Goal: Information Seeking & Learning: Learn about a topic

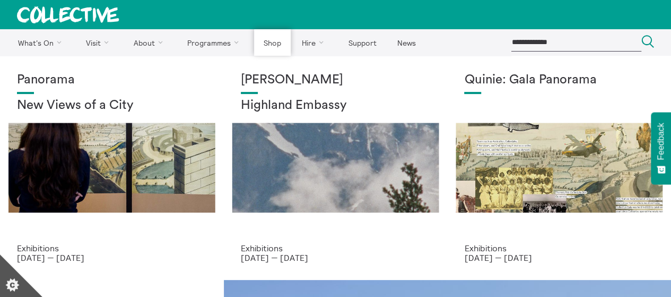
click at [283, 47] on link "Shop" at bounding box center [272, 42] width 36 height 27
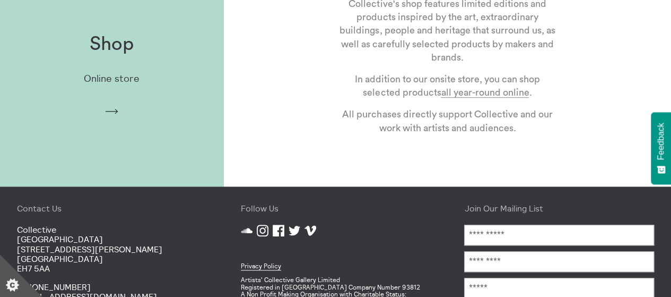
scroll to position [318, 0]
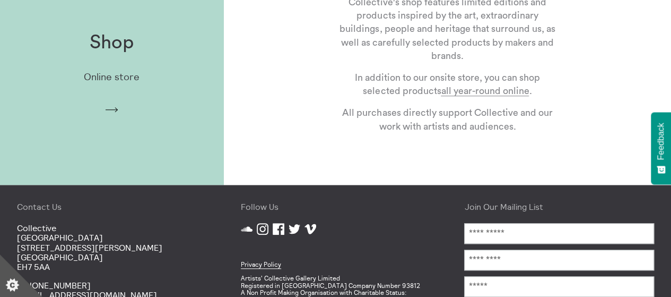
drag, startPoint x: 463, startPoint y: 92, endPoint x: 132, endPoint y: 86, distance: 331.1
click at [132, 86] on div "Shop Online store Arrow" at bounding box center [112, 73] width 224 height 117
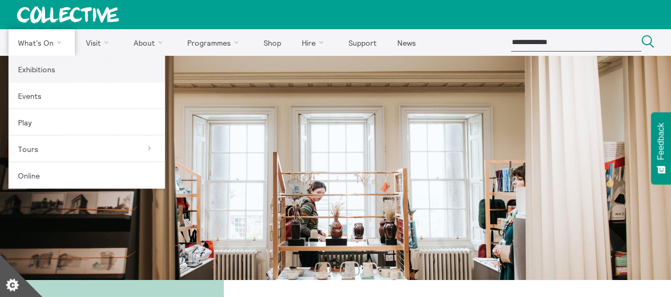
click at [41, 68] on link "Exhibitions" at bounding box center [86, 69] width 156 height 27
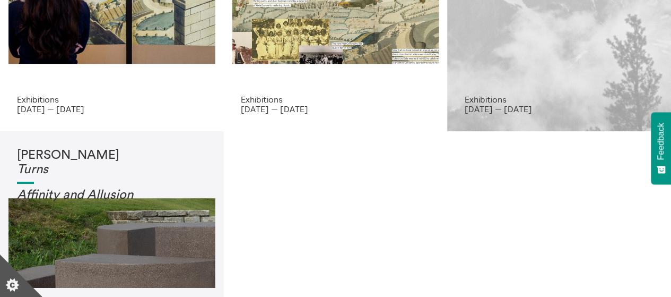
scroll to position [149, 0]
click at [546, 62] on div "[PERSON_NAME] Highland Embassy" at bounding box center [559, 9] width 190 height 170
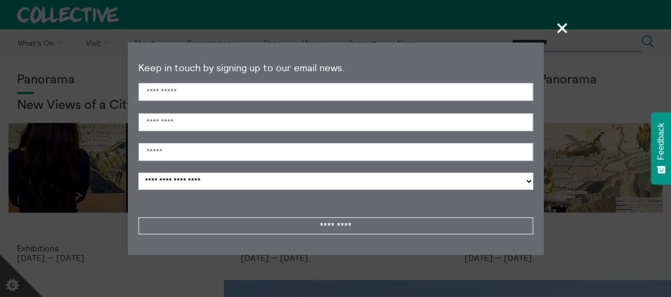
click at [563, 29] on span "+" at bounding box center [562, 27] width 31 height 31
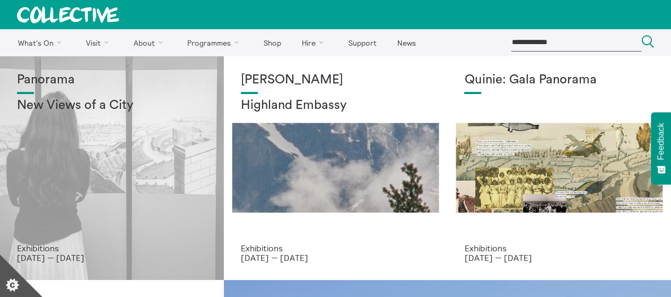
click at [124, 123] on div "Panorama New Views of a City" at bounding box center [112, 158] width 190 height 170
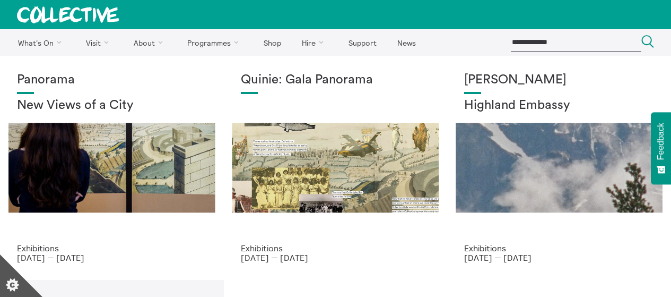
scroll to position [149, 0]
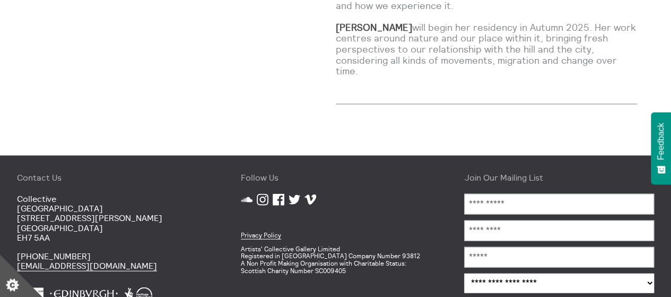
scroll to position [1088, 0]
